Goal: Transaction & Acquisition: Purchase product/service

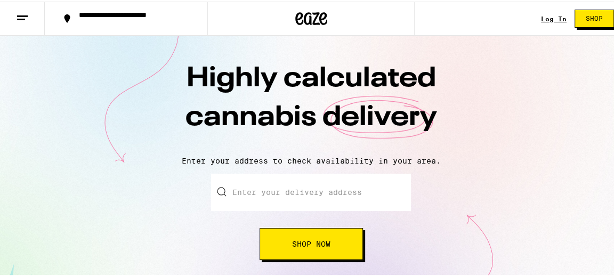
click at [379, 190] on input "Enter your delivery address" at bounding box center [311, 190] width 200 height 37
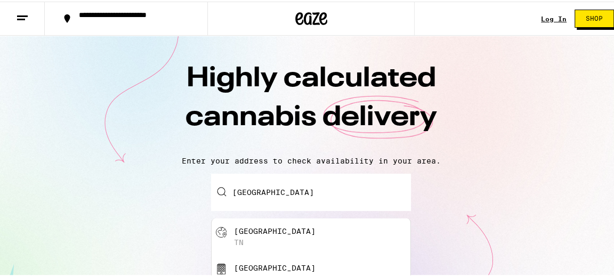
click at [241, 230] on div "[GEOGRAPHIC_DATA]" at bounding box center [275, 229] width 82 height 9
type input "[GEOGRAPHIC_DATA], [GEOGRAPHIC_DATA]"
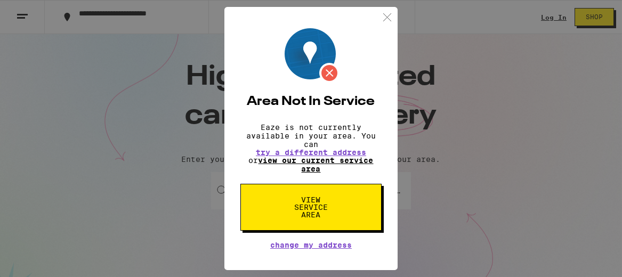
click at [290, 163] on link "view our current service area" at bounding box center [316, 164] width 115 height 17
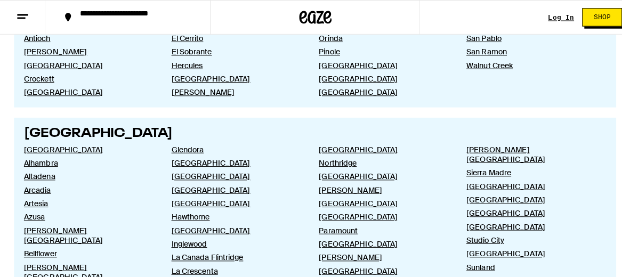
scroll to position [533, 0]
